Goal: Communication & Community: Answer question/provide support

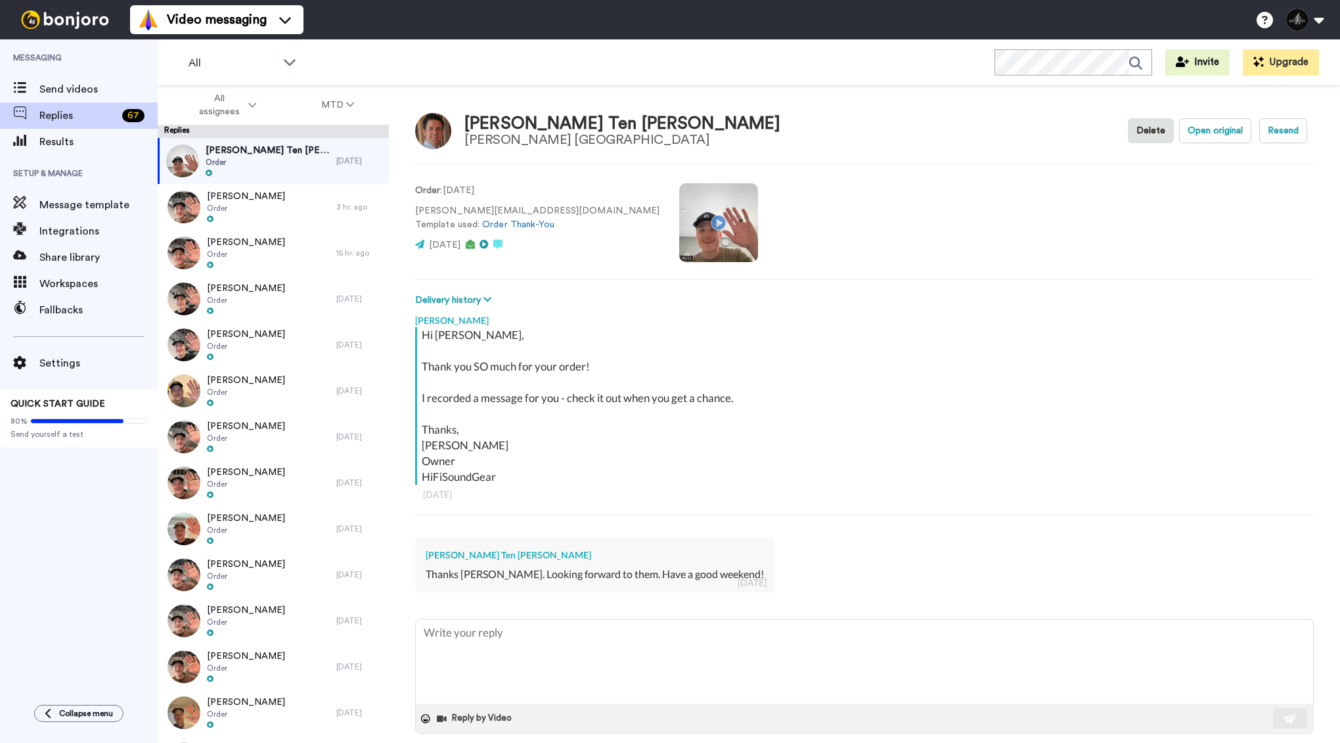
type textarea "x"
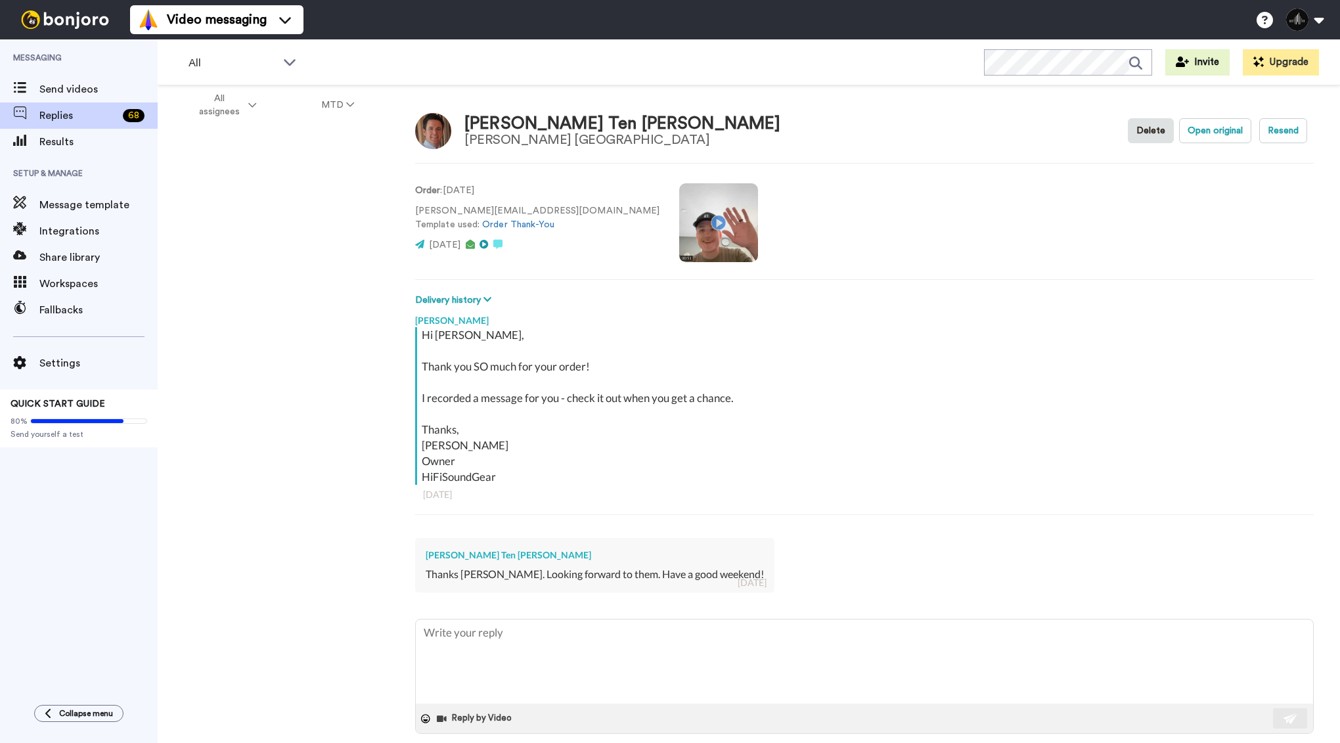
type textarea "x"
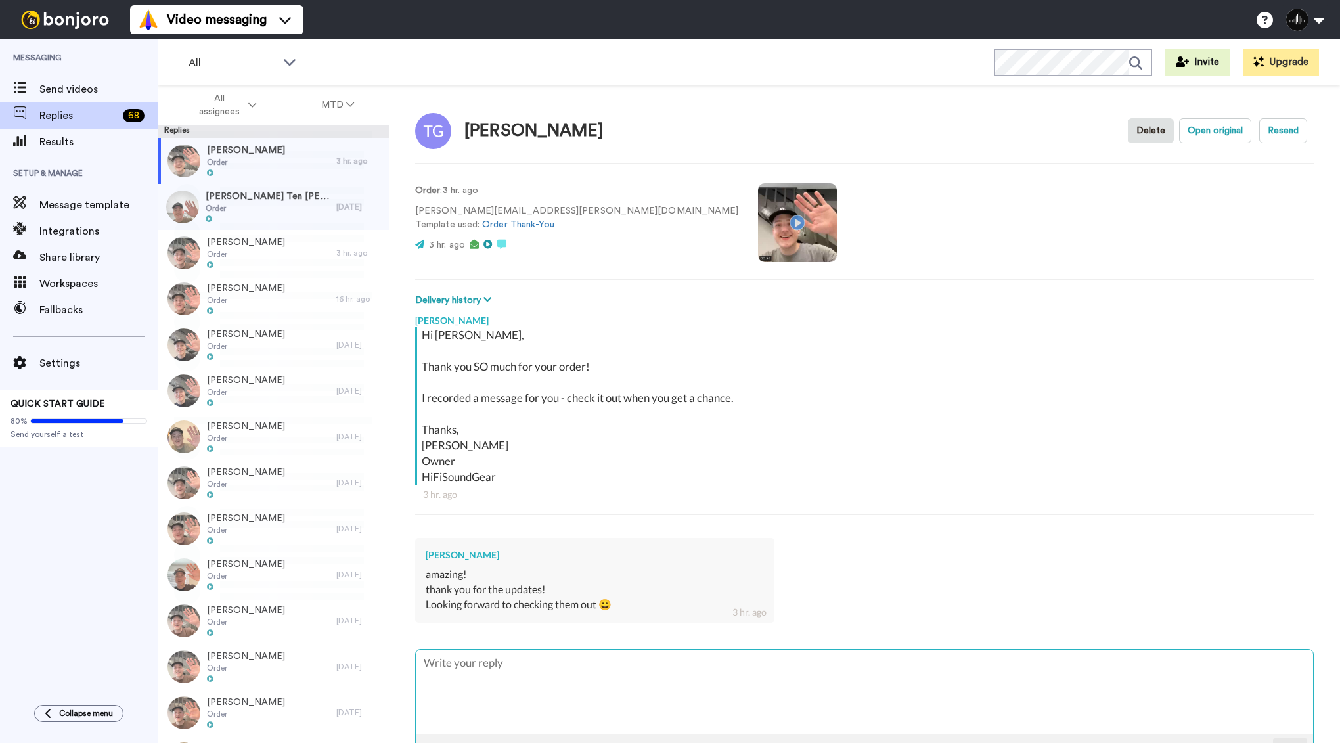
click at [546, 667] on textarea at bounding box center [864, 691] width 897 height 84
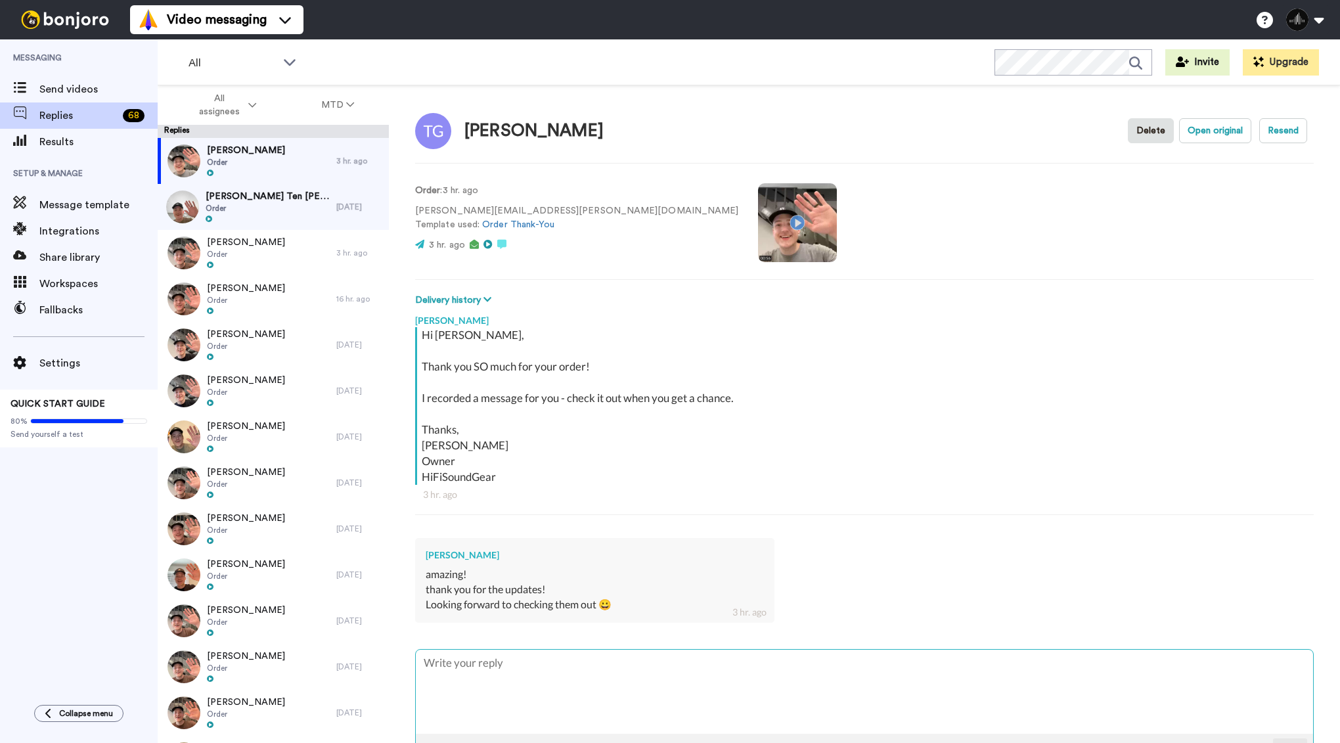
type textarea "x"
type textarea "A"
type textarea "x"
type textarea "Ab"
type textarea "x"
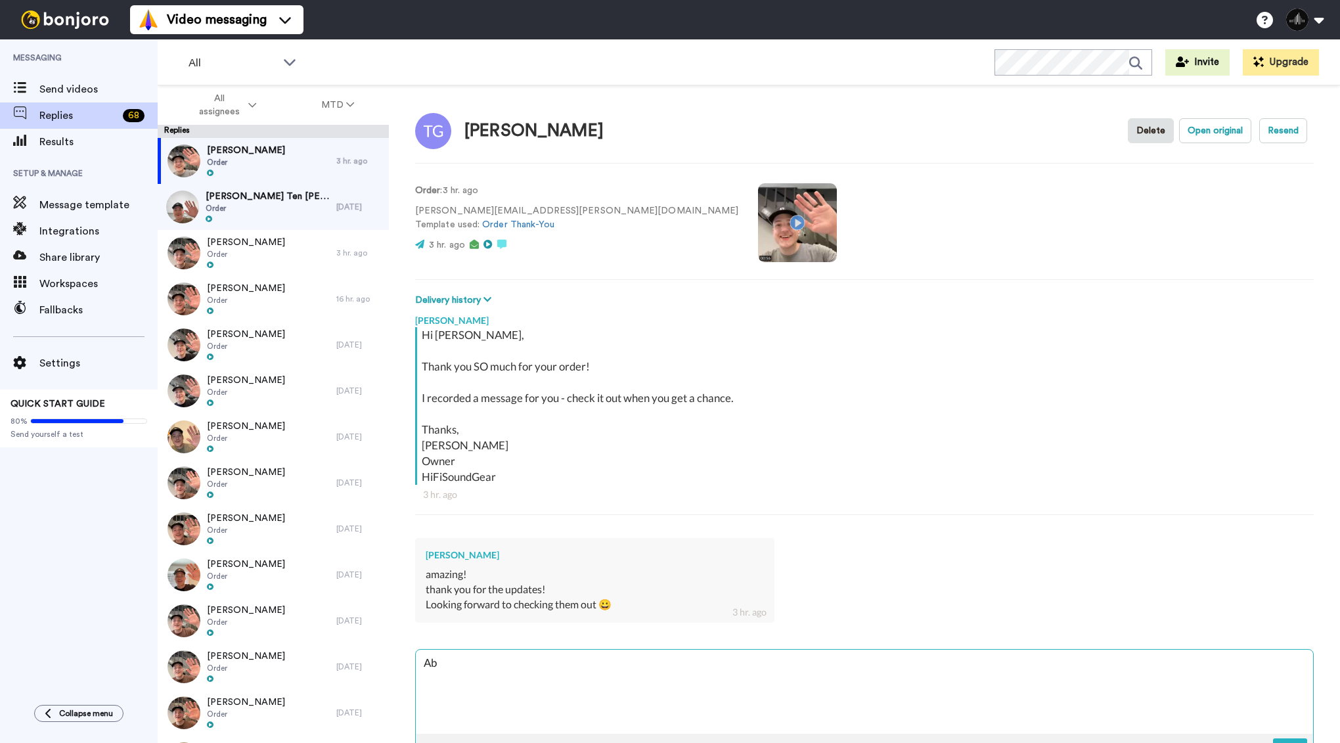
type textarea "Abs"
type textarea "x"
type textarea "Abso"
type textarea "x"
type textarea "Absol"
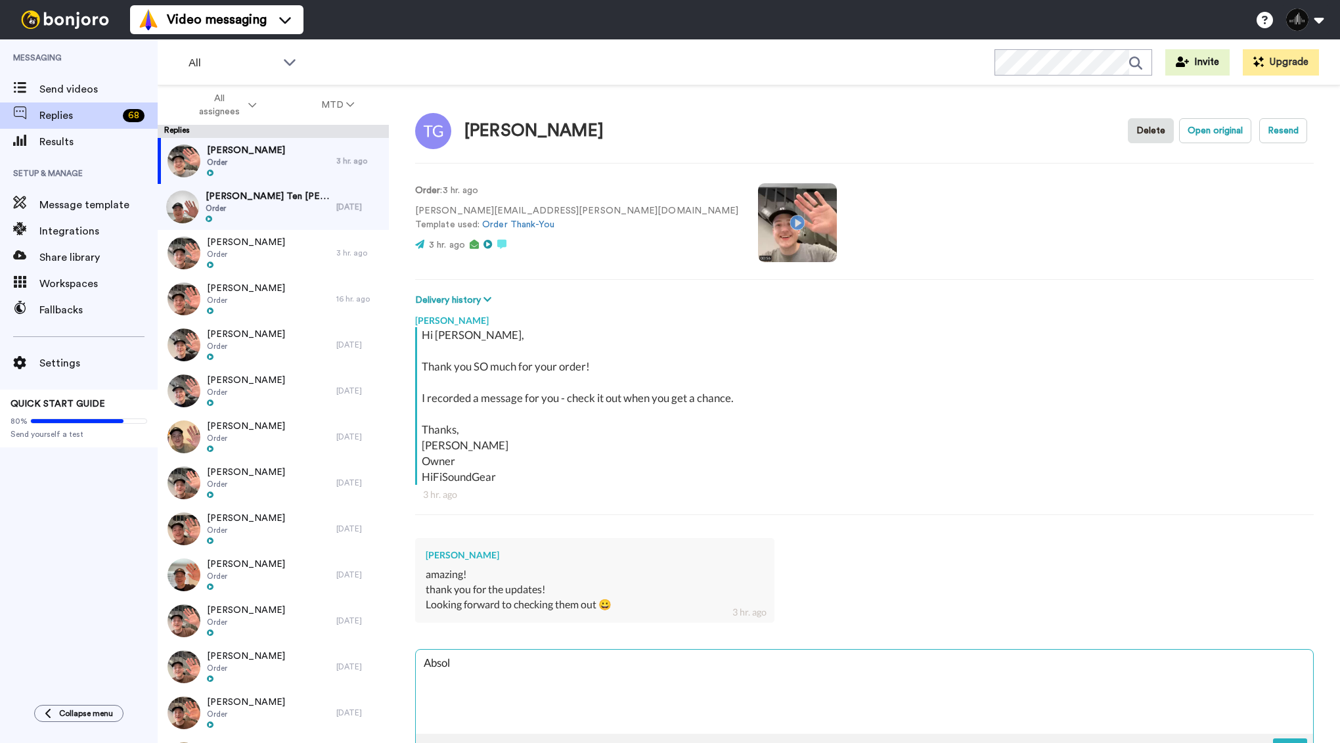
type textarea "x"
type textarea "Absolu"
type textarea "x"
type textarea "Absolut"
type textarea "x"
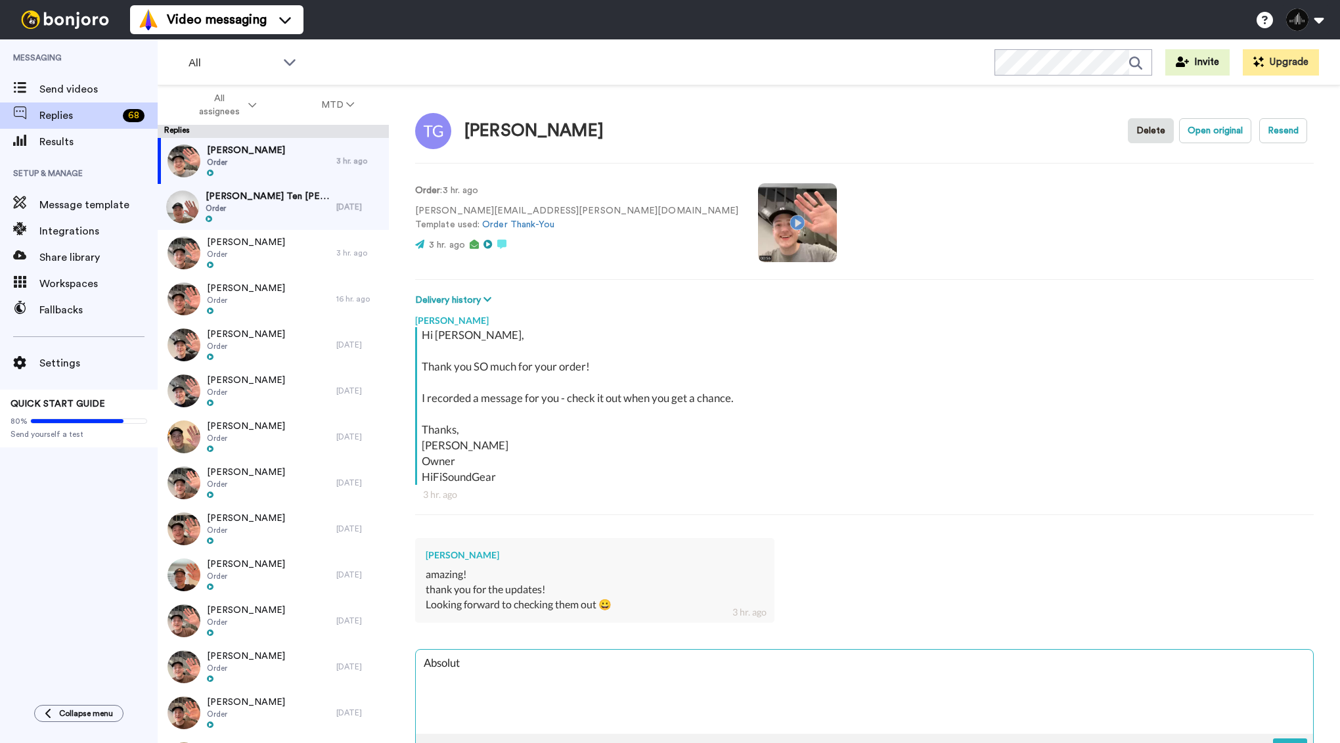
type textarea "Absolute"
type textarea "x"
type textarea "Absolutey"
type textarea "x"
type textarea "Absoluteyl"
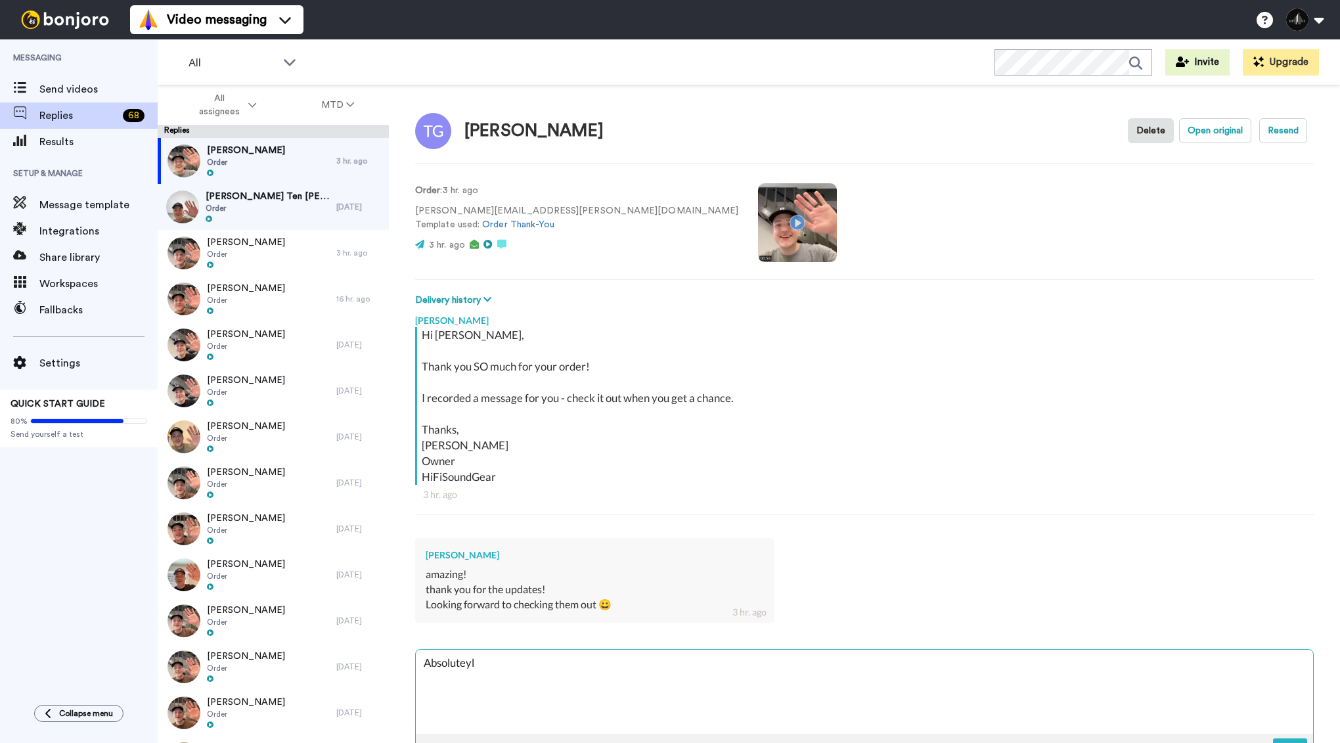
type textarea "x"
type textarea "Absoluteyl!"
type textarea "x"
type textarea "Absoluteyl"
type textarea "x"
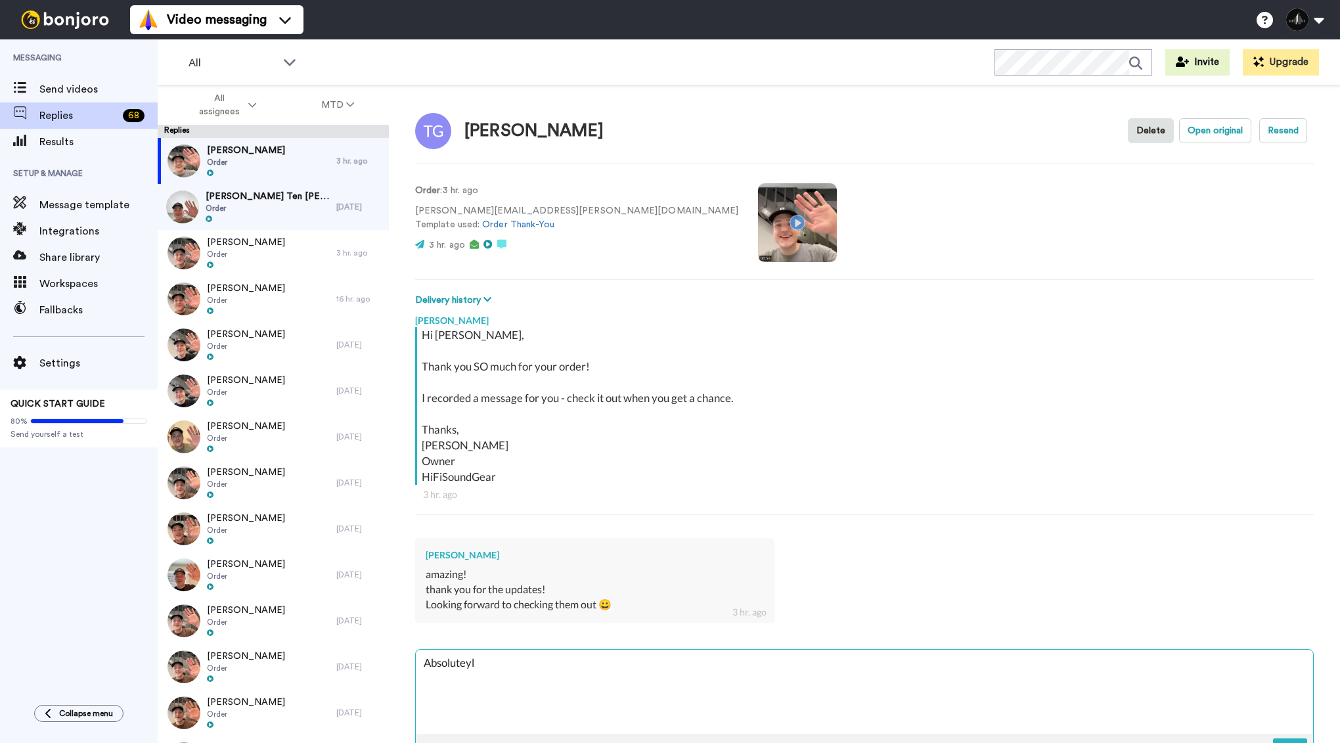
type textarea "Absolutey"
type textarea "x"
type textarea "Absolute"
type textarea "x"
type textarea "Absolutel"
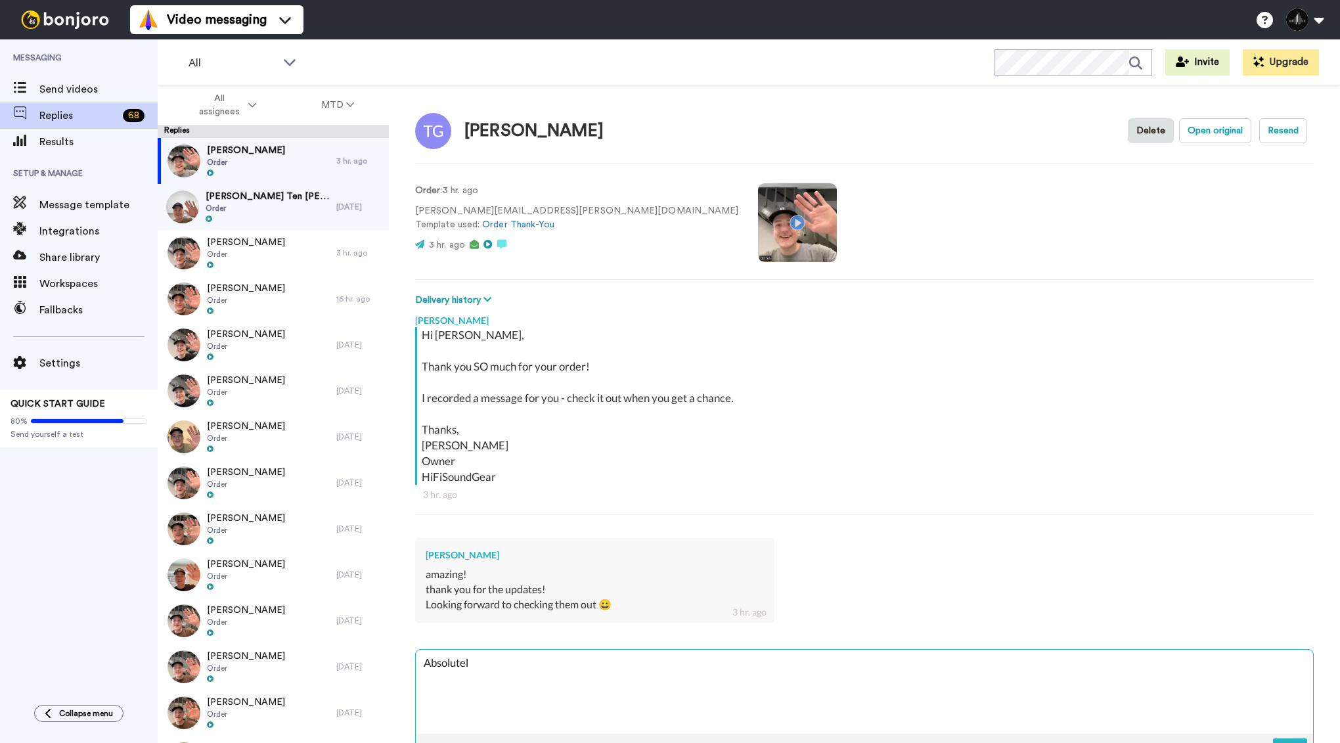
type textarea "x"
type textarea "Absolutely"
type textarea "x"
type textarea "Absolutely!"
type textarea "x"
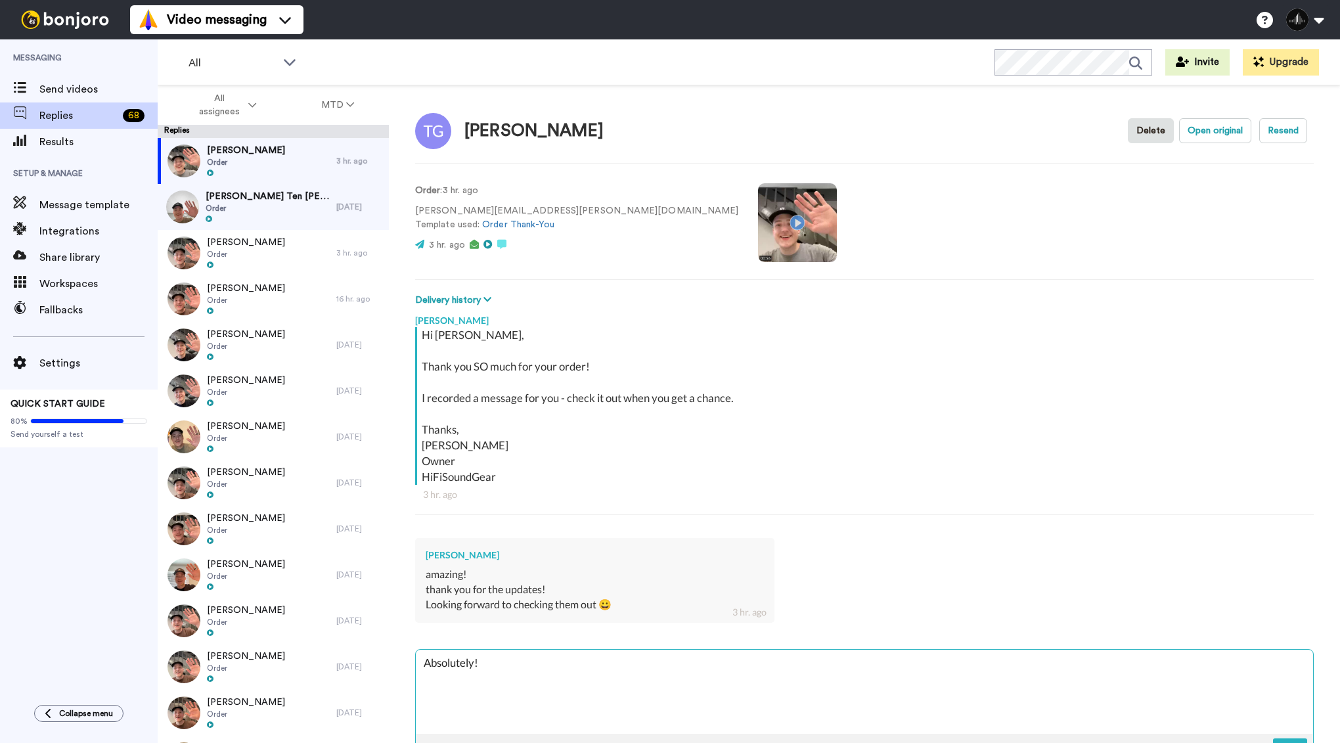
type textarea "Absolutely!"
type textarea "x"
type textarea "Absolutely! H"
type textarea "x"
type textarea "Absolutely! Ha"
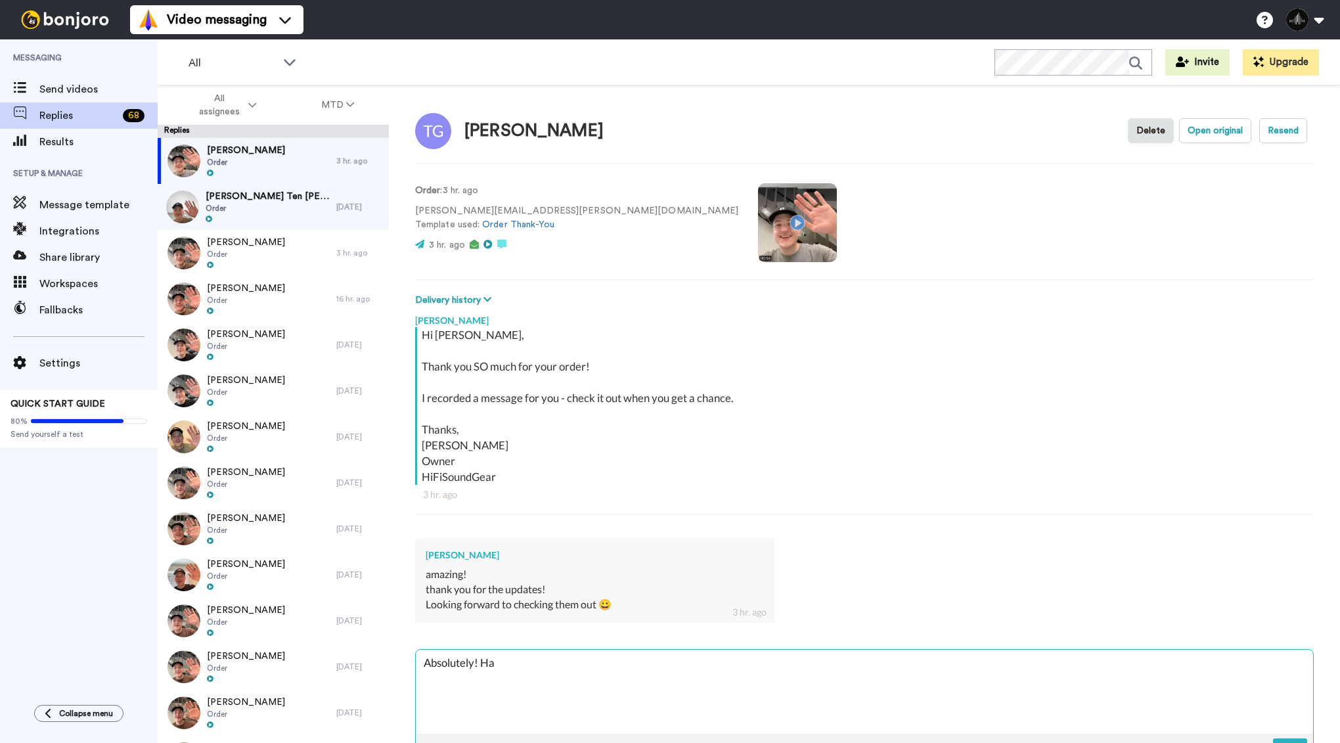
type textarea "x"
type textarea "Absolutely! Hac"
type textarea "x"
type textarea "Absolutely! Hace"
type textarea "x"
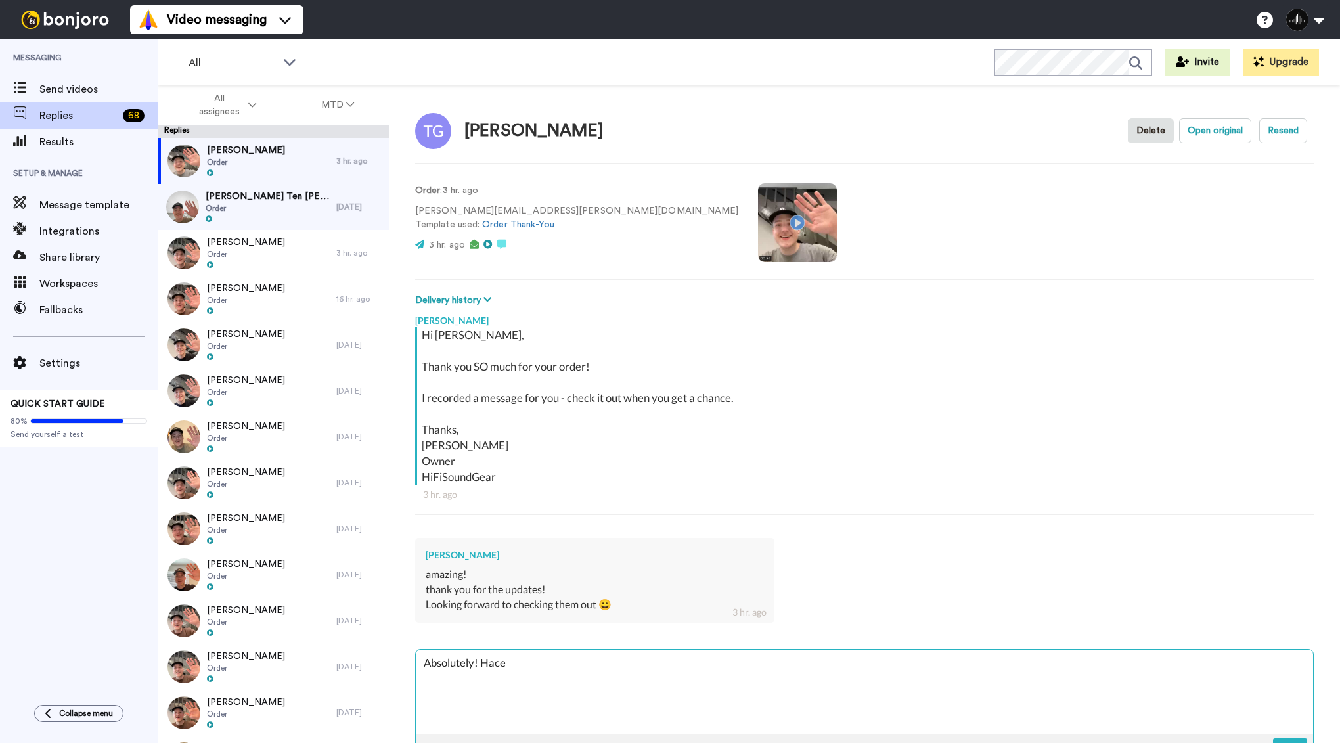
type textarea "Absolutely! Hace a"
type textarea "x"
type textarea "Absolutely! Hace a"
type textarea "x"
type textarea "Absolutely! Hace a gr"
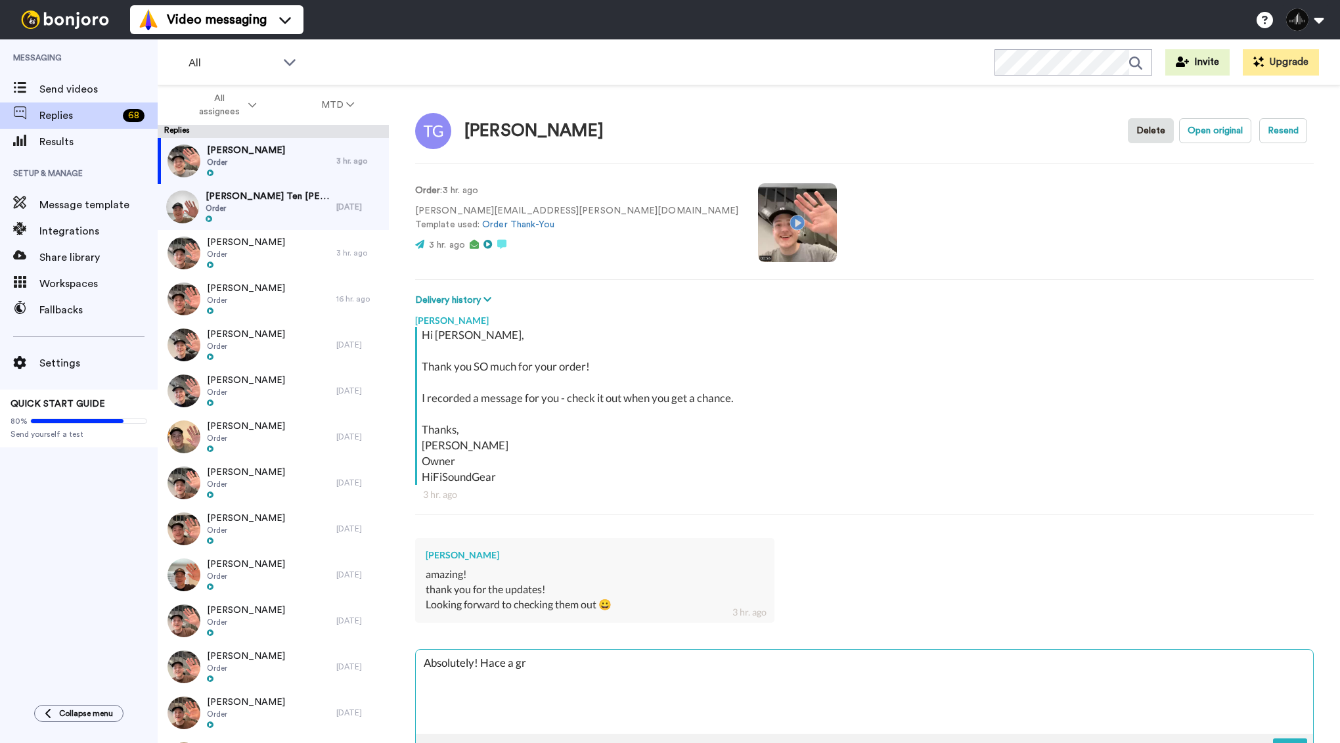
type textarea "x"
type textarea "Absolutely! Hace a g"
type textarea "x"
type textarea "Absolutely! Hace a"
type textarea "x"
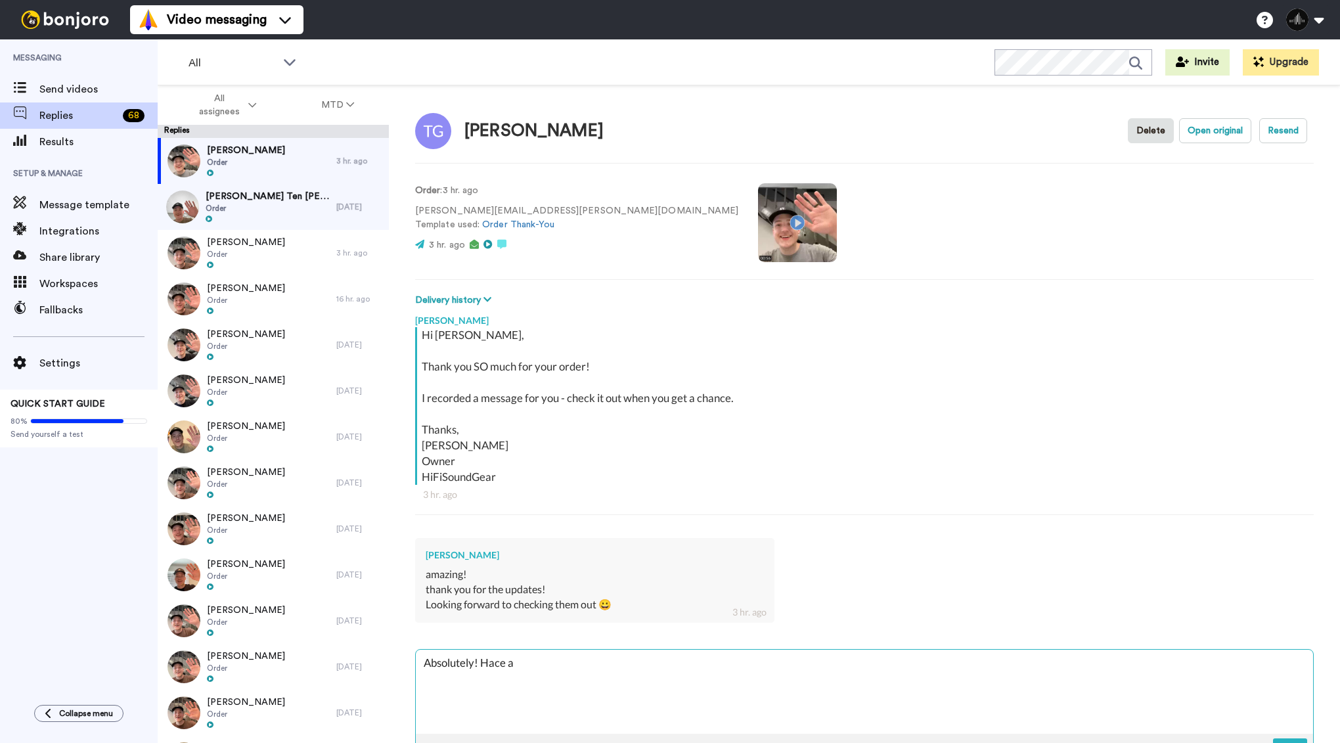
type textarea "Absolutely! Hace a"
type textarea "x"
type textarea "Absolutely! Hace"
type textarea "x"
type textarea "Absolutely! Hace"
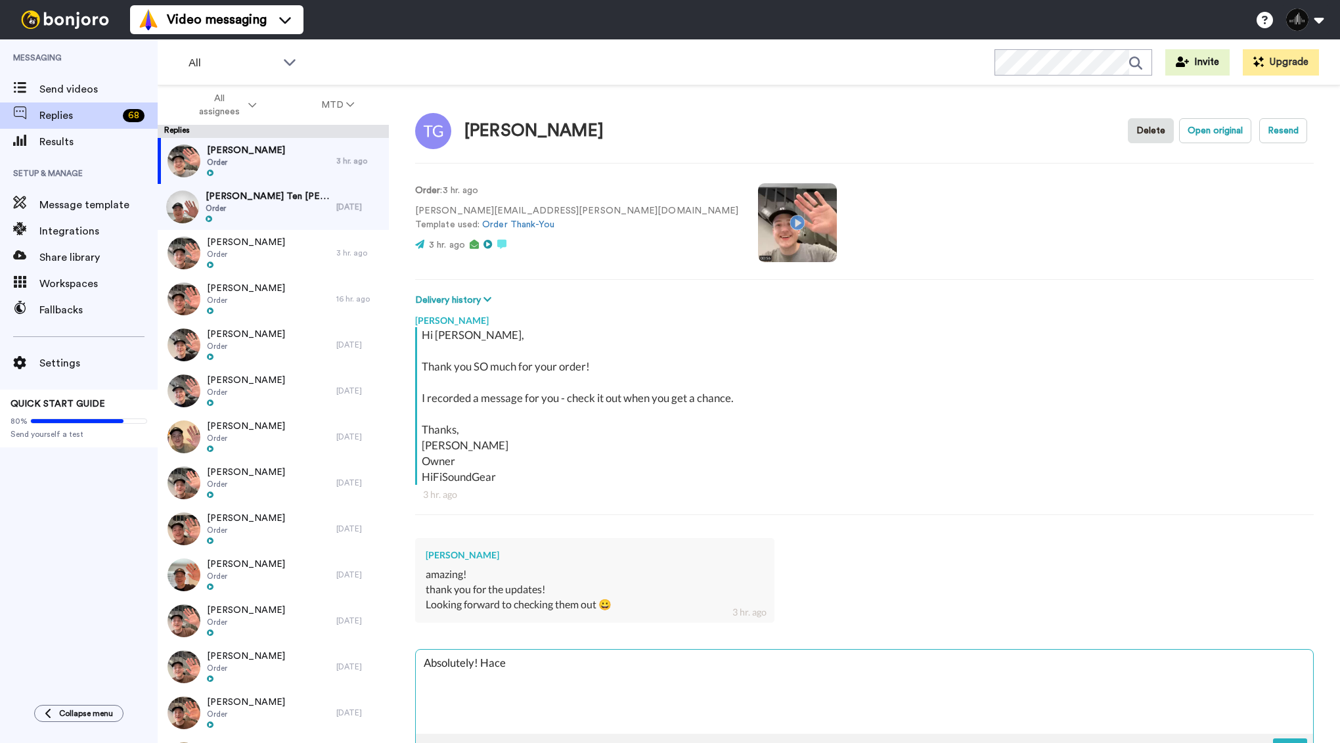
type textarea "x"
type textarea "Absolutely! Hac"
type textarea "x"
type textarea "Absolutely! Ha"
type textarea "x"
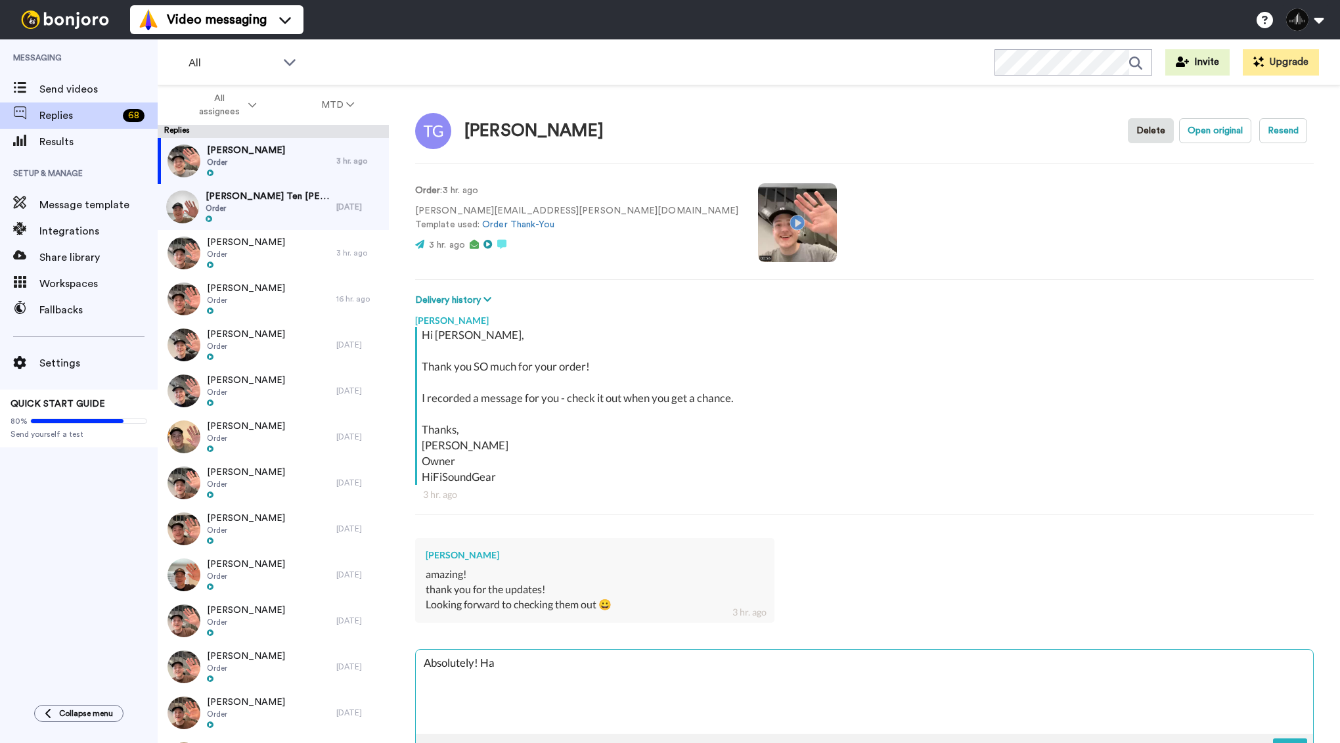
type textarea "Absolutely! Hav"
type textarea "x"
type textarea "Absolutely! Have"
type textarea "x"
type textarea "Absolutely! Have a"
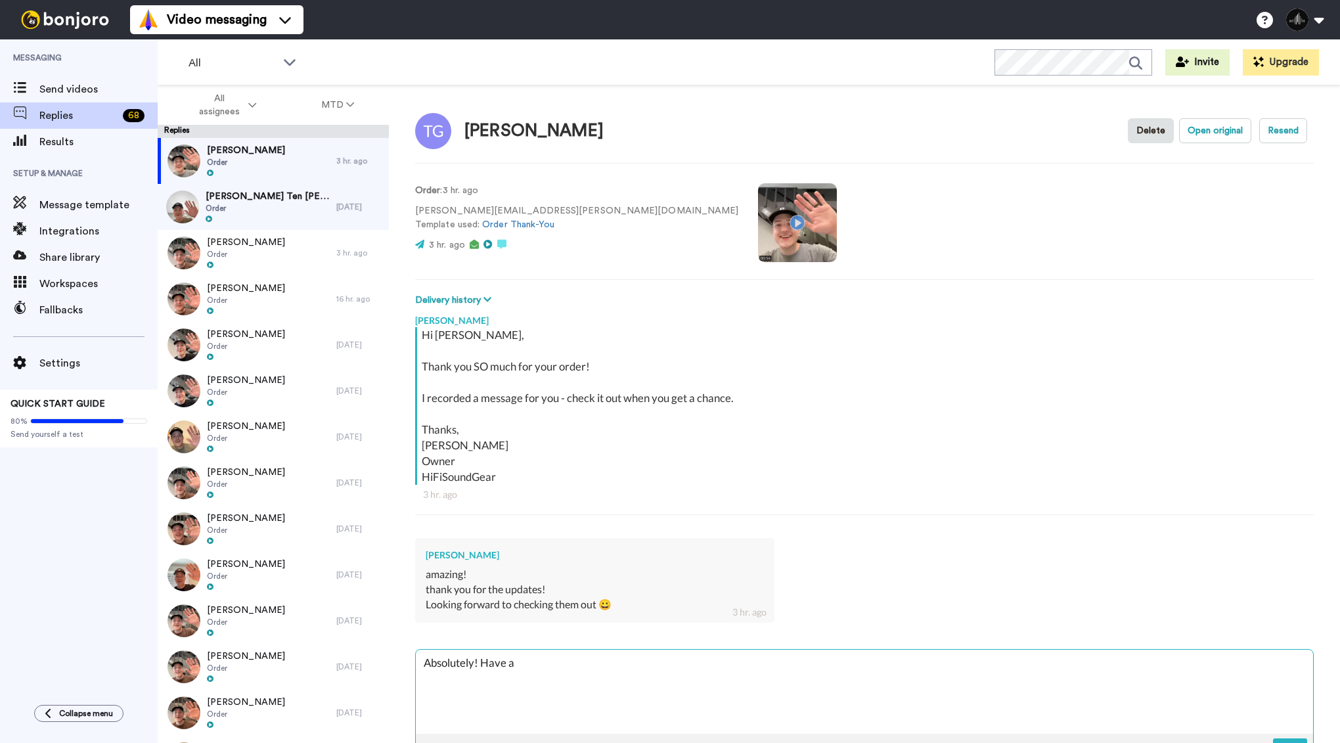
type textarea "x"
type textarea "Absolutely! Have a"
type textarea "x"
type textarea "Absolutely! Have a g"
type textarea "x"
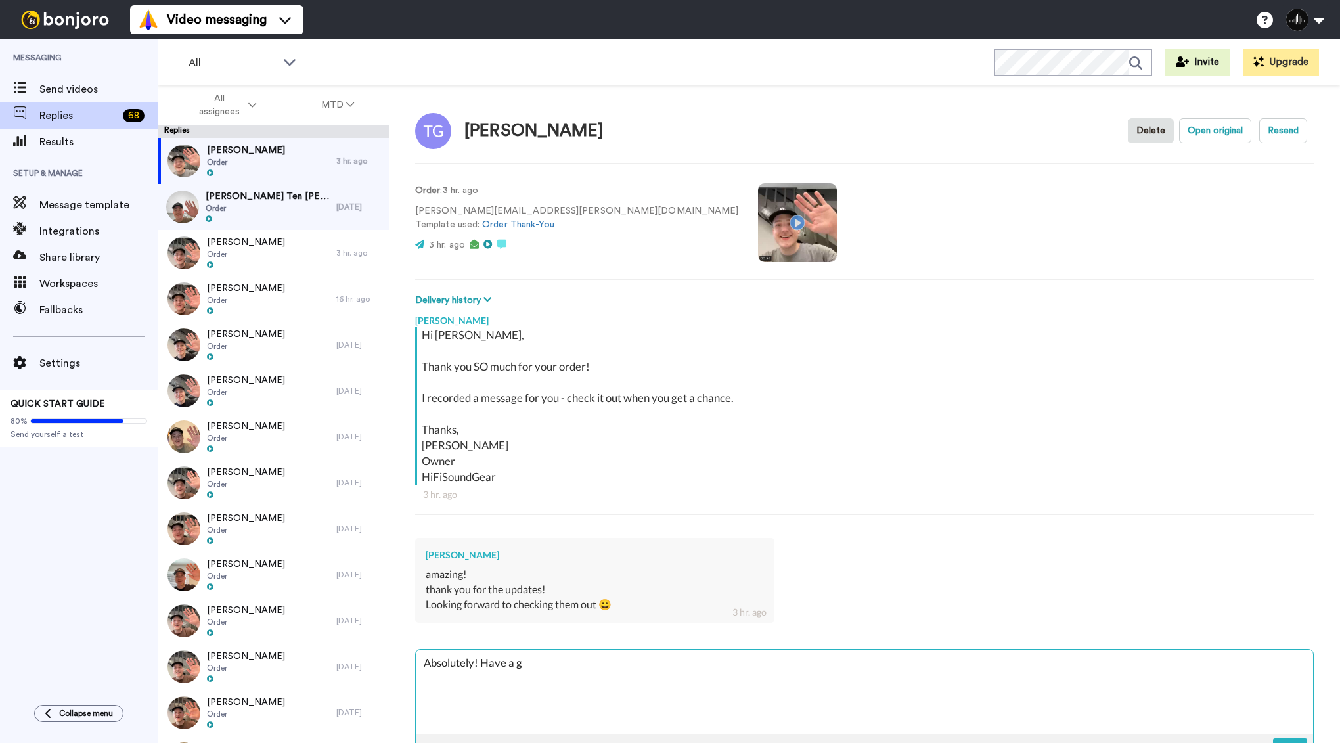
type textarea "Absolutely! Have a gr"
type textarea "x"
type textarea "Absolutely! Have a grea"
type textarea "x"
type textarea "Absolutely! Have a great"
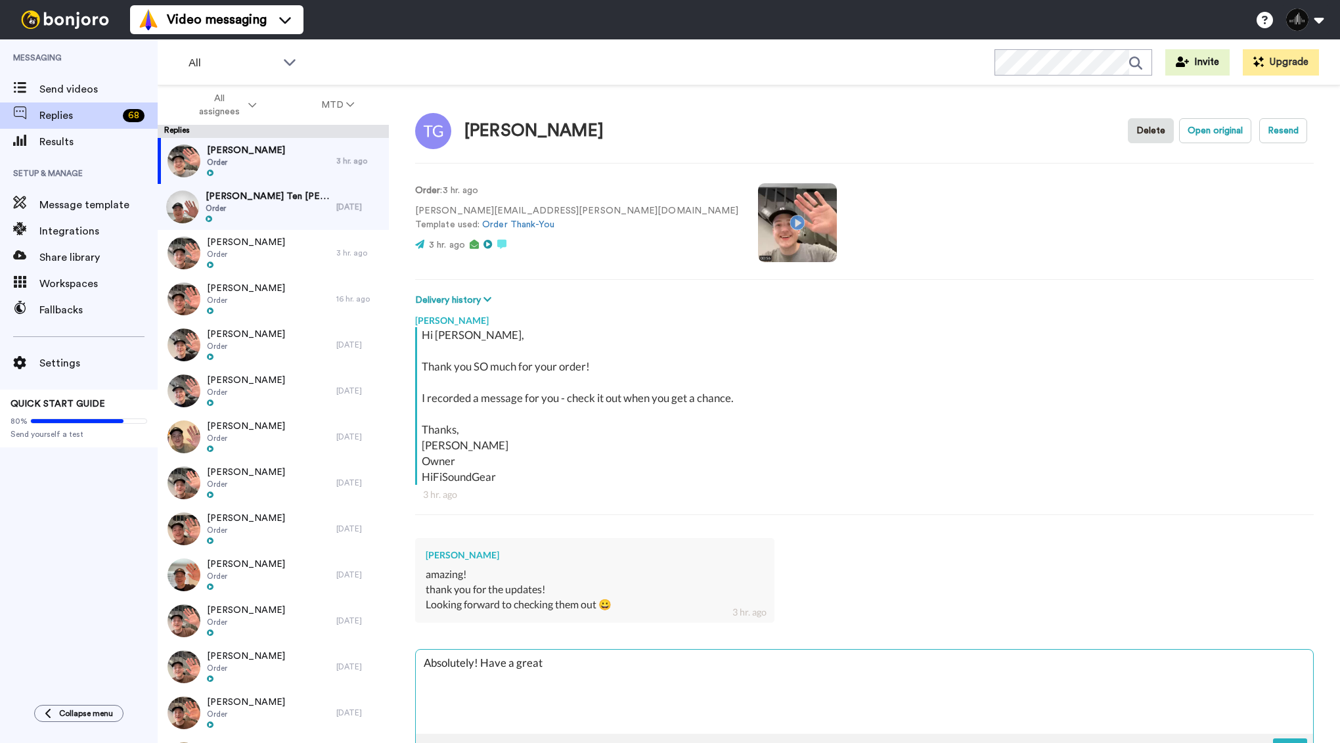
type textarea "x"
type textarea "Absolutely! Have a great"
type textarea "x"
type textarea "Absolutely! Have a great w"
type textarea "x"
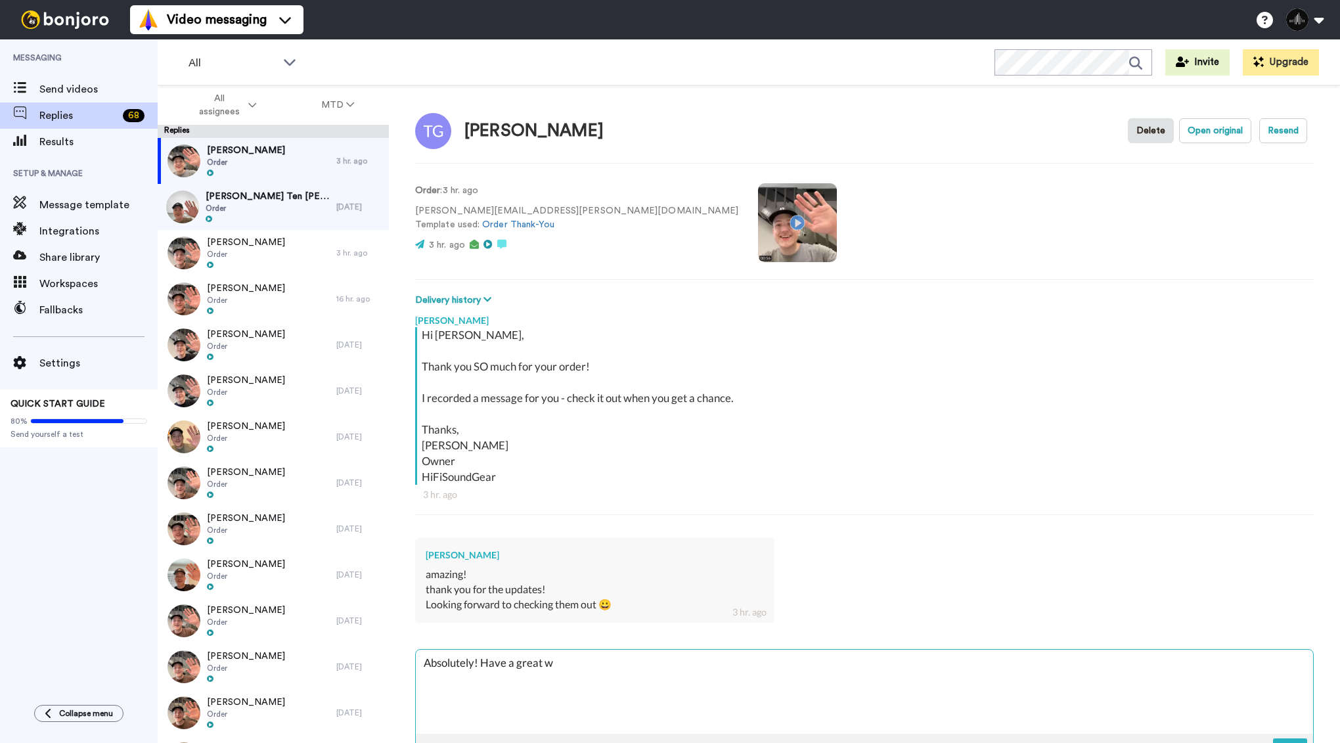
type textarea "Absolutely! Have a great we"
type textarea "x"
type textarea "Absolutely! Have a great wee"
type textarea "x"
type textarea "Absolutely! Have a great week"
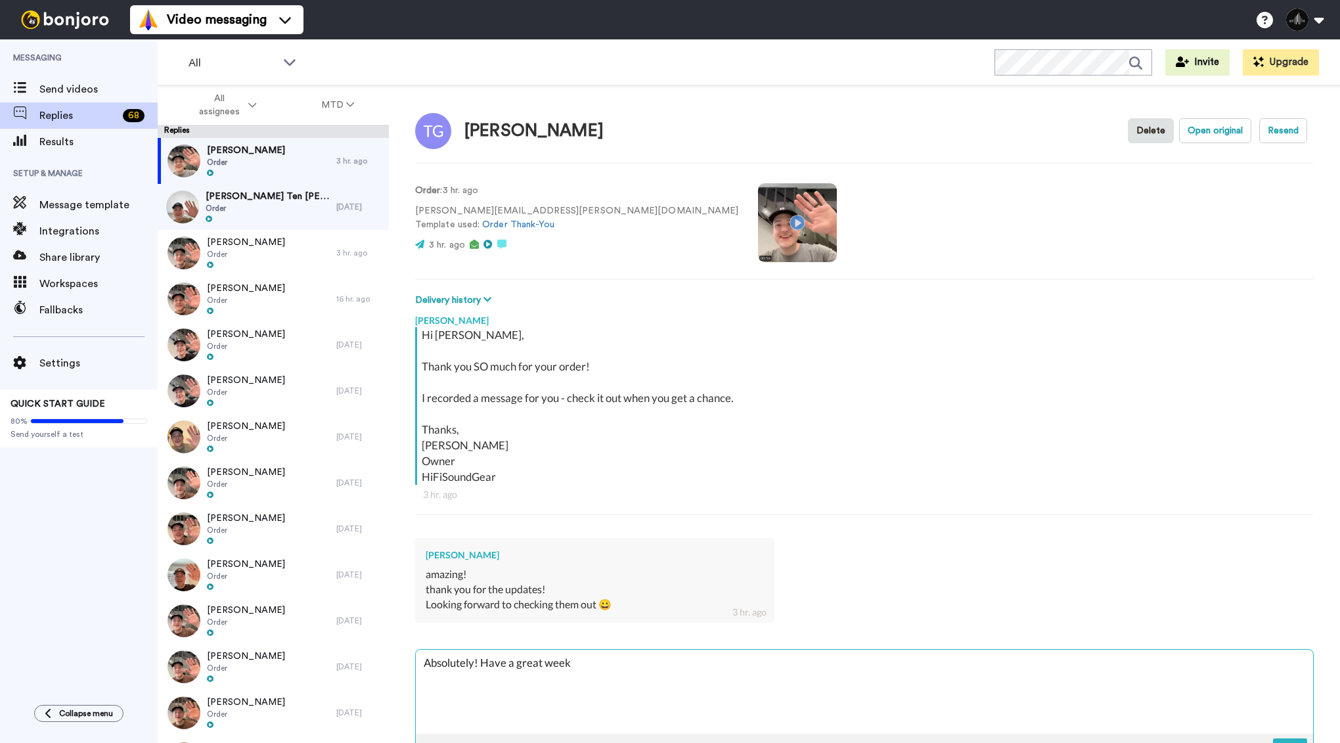
type textarea "x"
type textarea "Absolutely! Have a great weeke"
type textarea "x"
type textarea "Absolutely! Have a great weeken"
type textarea "x"
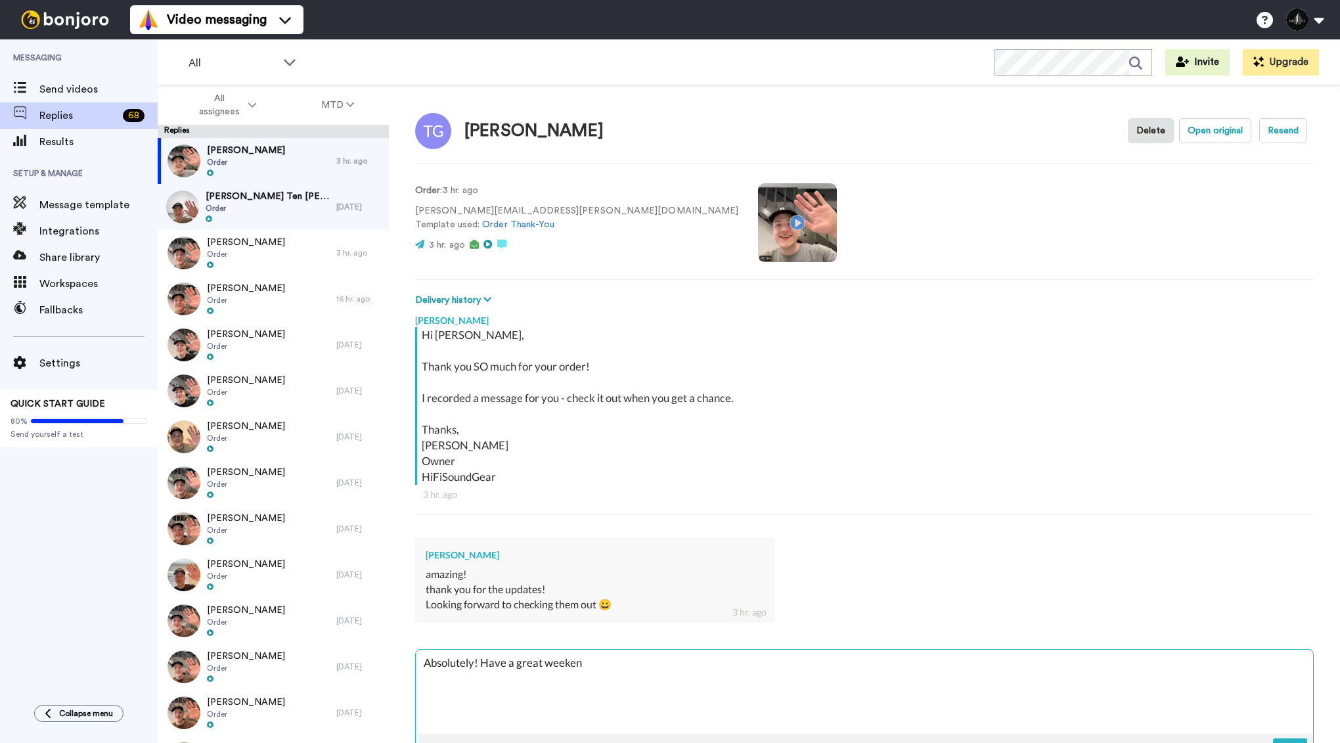
type textarea "Absolutely! Have a great weekend"
type textarea "x"
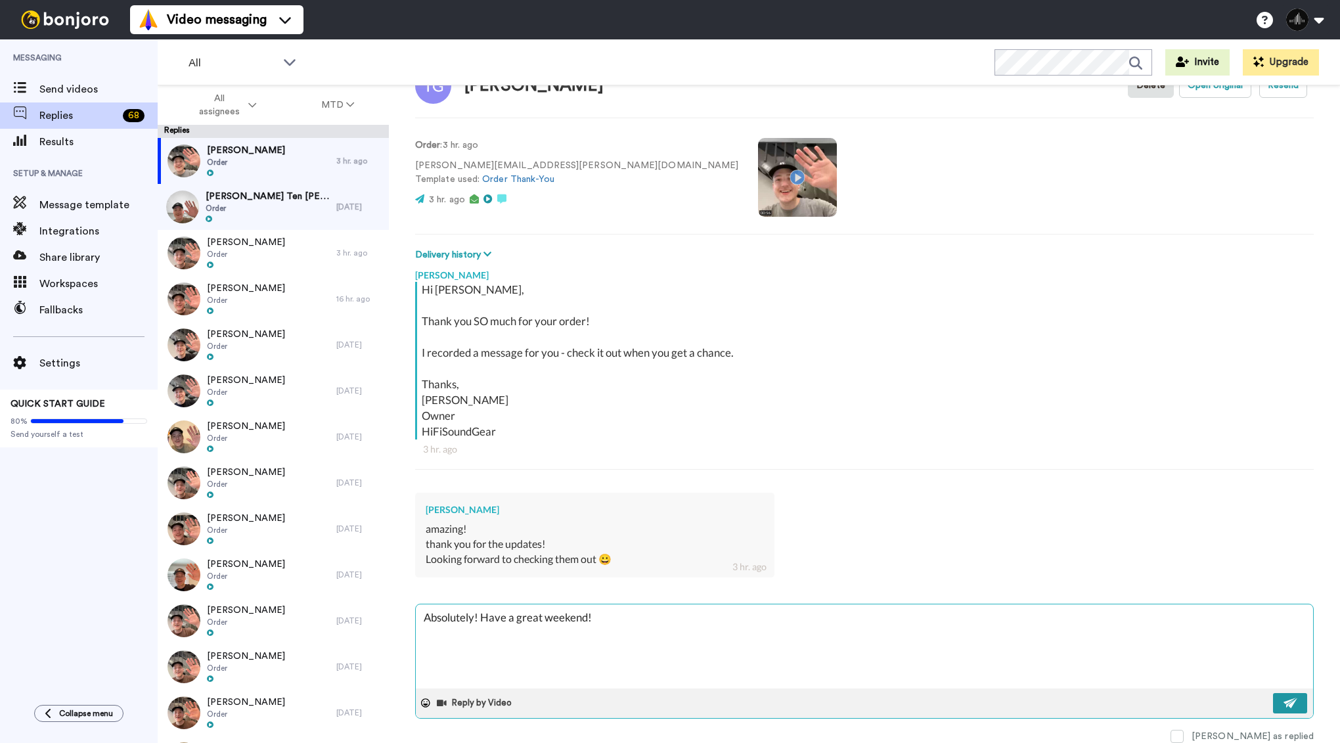
type textarea "Absolutely! Have a great weekend!"
click at [1299, 701] on button at bounding box center [1290, 703] width 34 height 20
type textarea "x"
click at [270, 201] on span "[PERSON_NAME] Ten [PERSON_NAME]" at bounding box center [268, 196] width 124 height 13
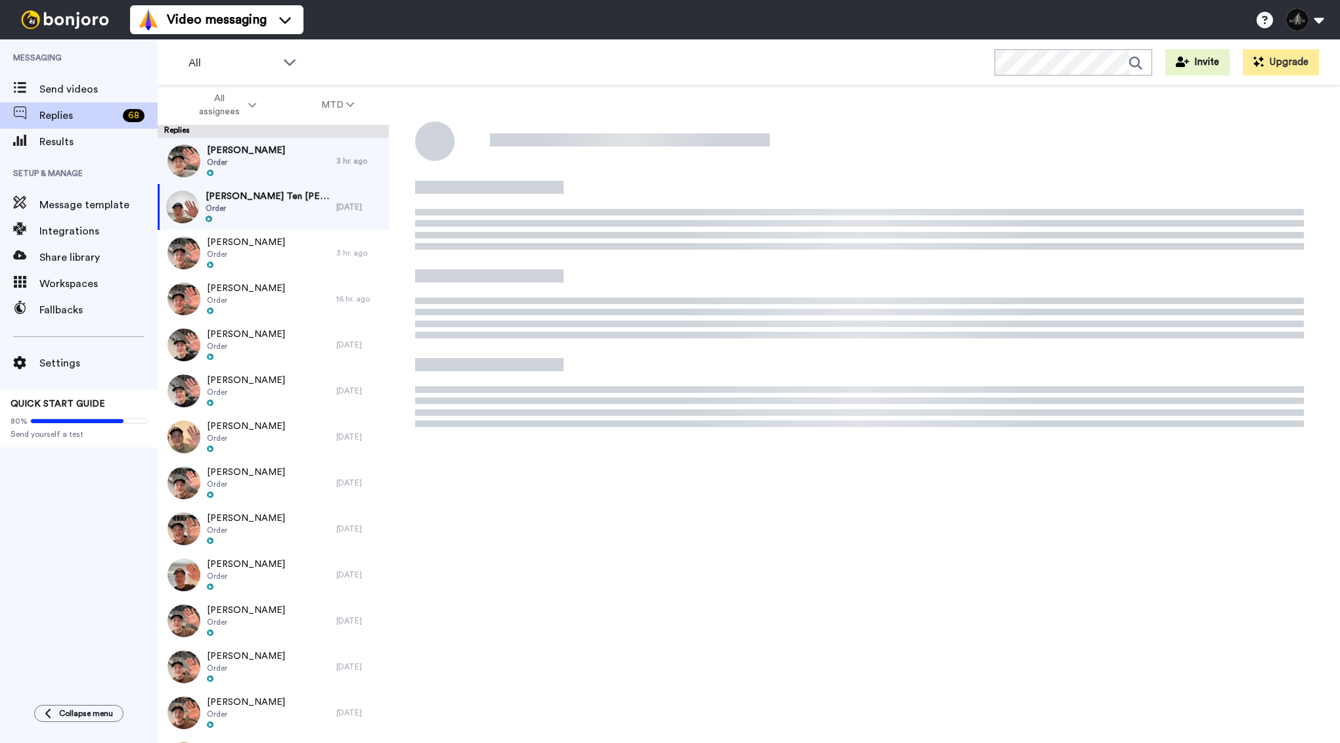
type textarea "x"
